Goal: Find specific page/section: Find specific page/section

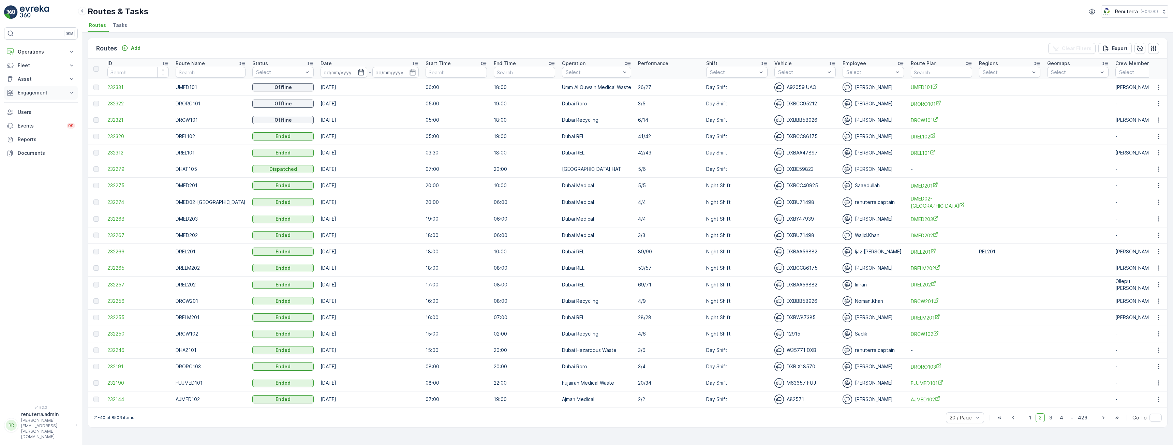
click at [34, 93] on p "Engagement" at bounding box center [41, 92] width 46 height 7
click at [30, 102] on p "Insights" at bounding box center [25, 104] width 17 height 7
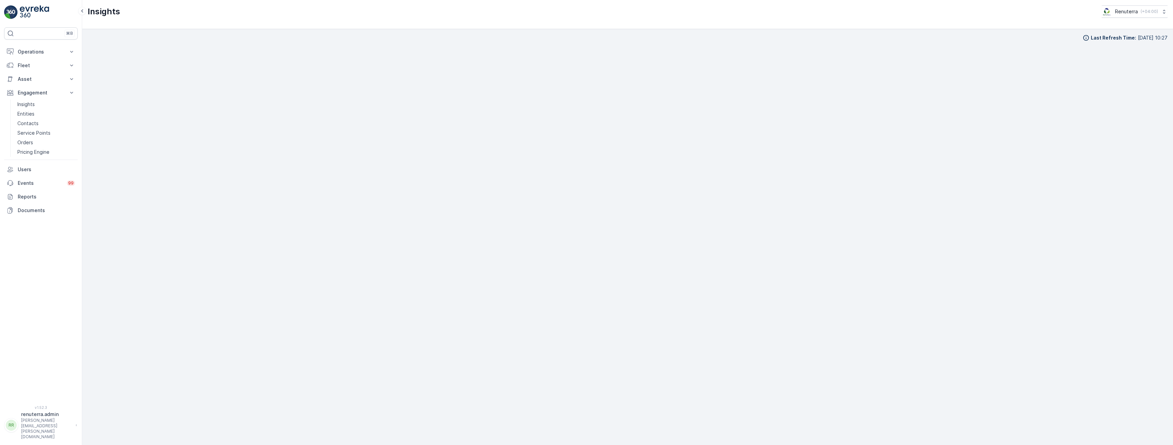
scroll to position [12, 0]
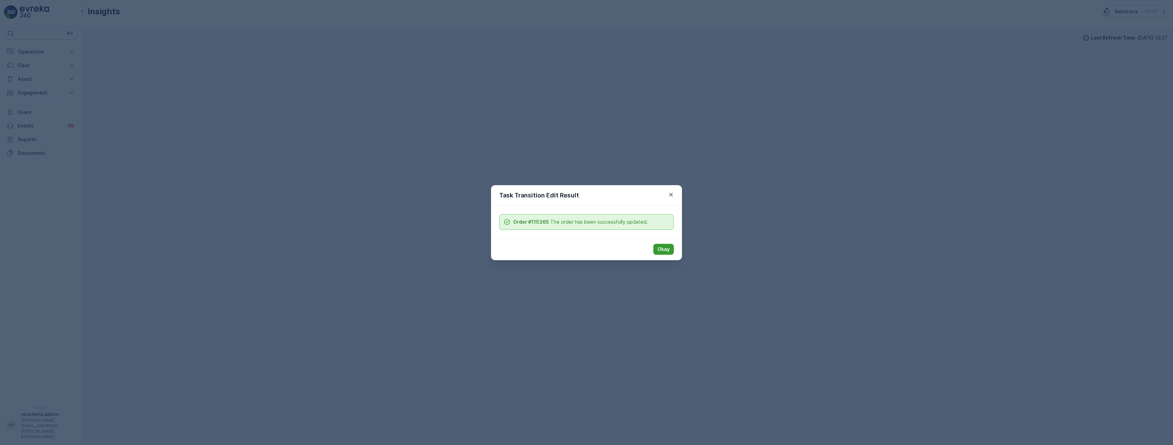
click at [660, 252] on p "Okay" at bounding box center [663, 249] width 12 height 7
